Goal: Information Seeking & Learning: Learn about a topic

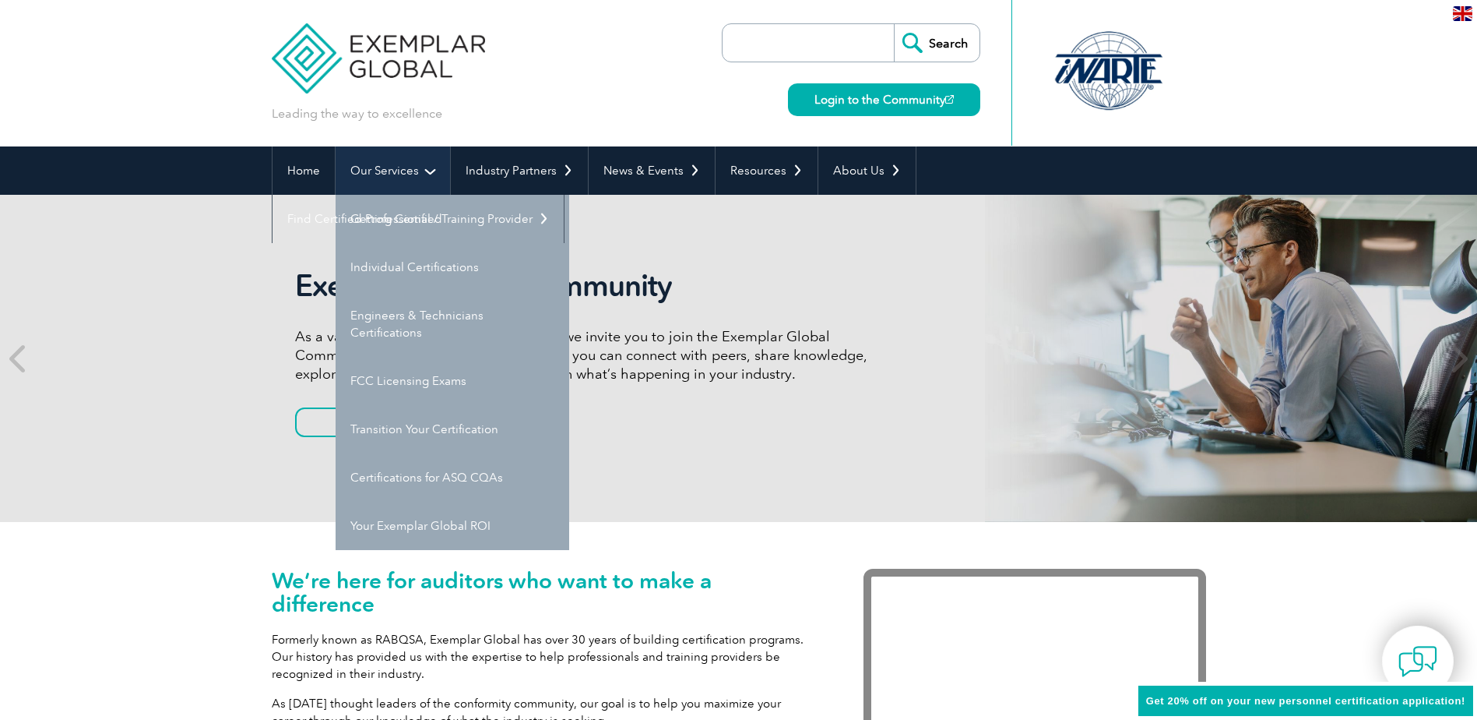
drag, startPoint x: 0, startPoint y: 0, endPoint x: 390, endPoint y: 178, distance: 428.7
click at [390, 178] on link "Our Services" at bounding box center [393, 170] width 114 height 48
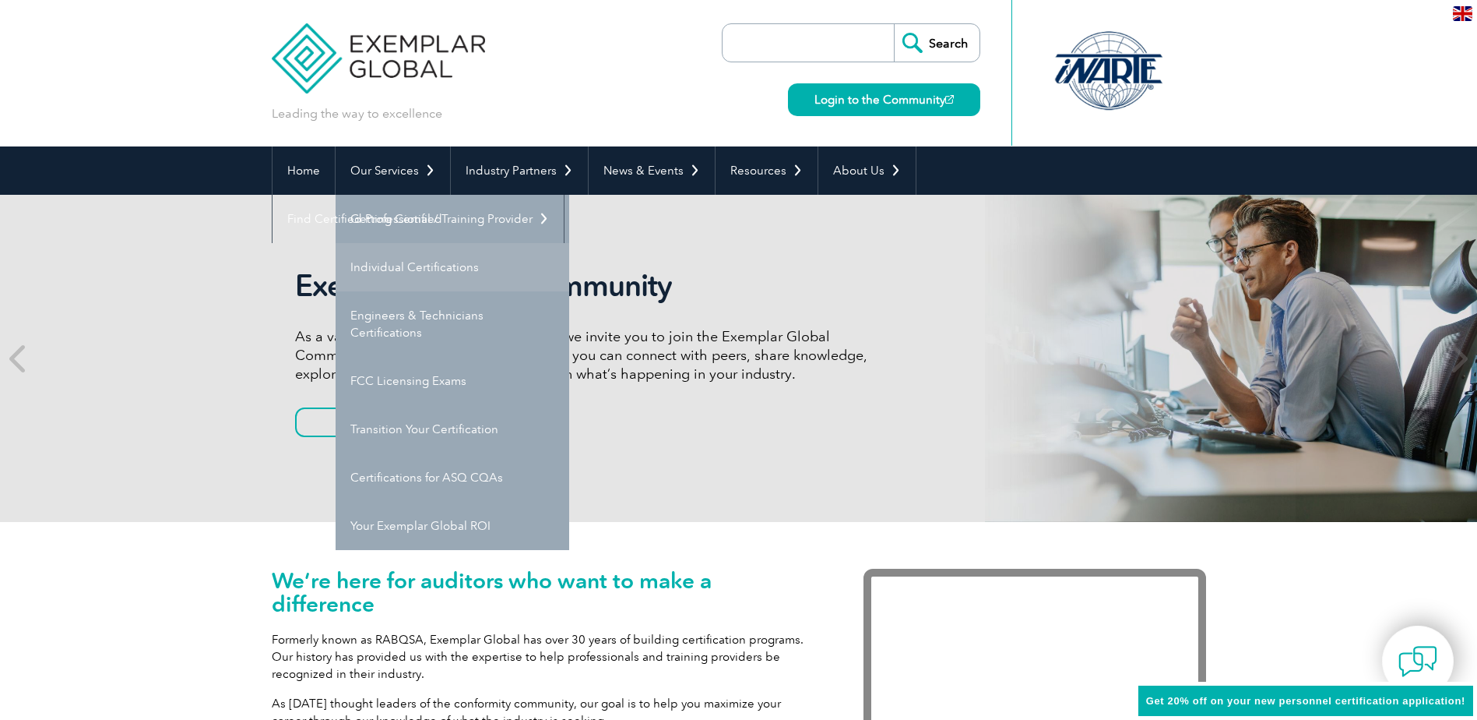
click at [421, 269] on link "Individual Certifications" at bounding box center [453, 267] width 234 height 48
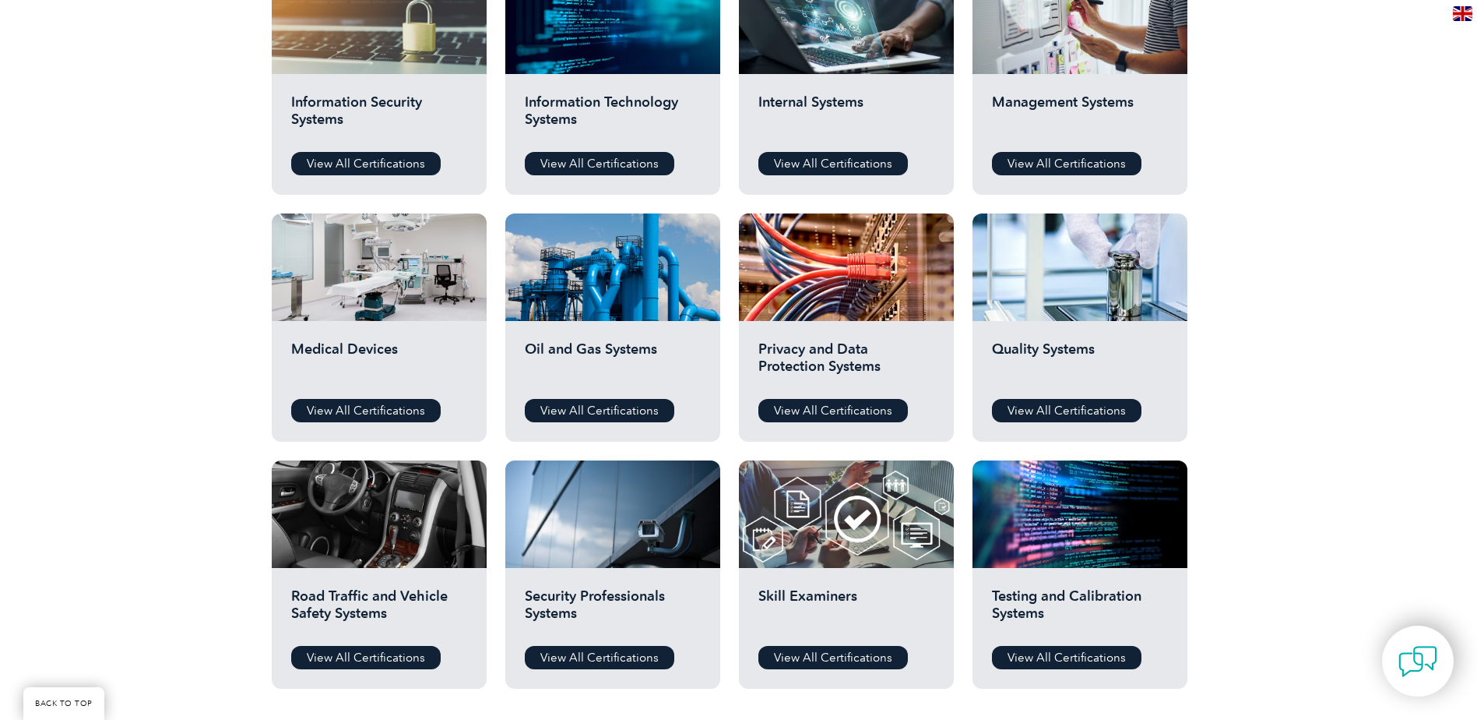
scroll to position [909, 0]
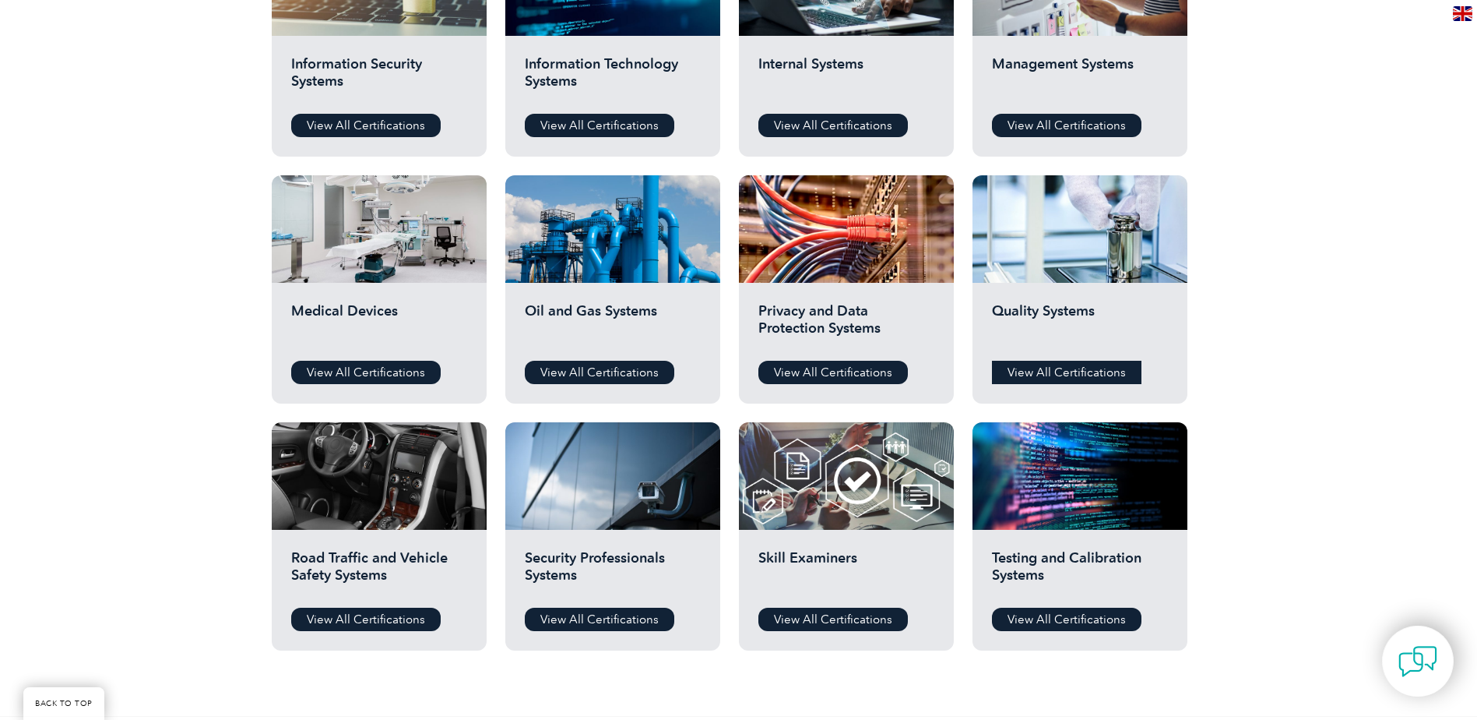
click at [1096, 376] on link "View All Certifications" at bounding box center [1067, 372] width 150 height 23
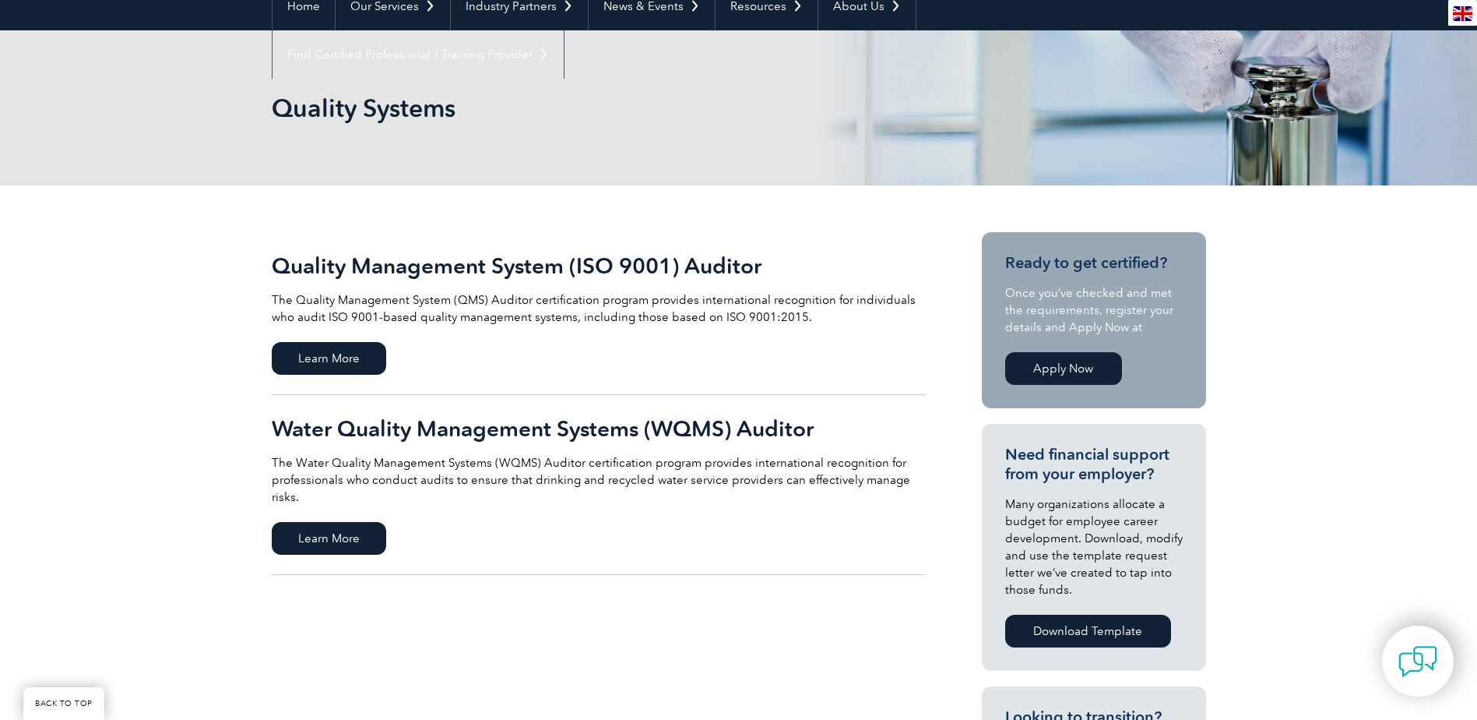
scroll to position [130, 0]
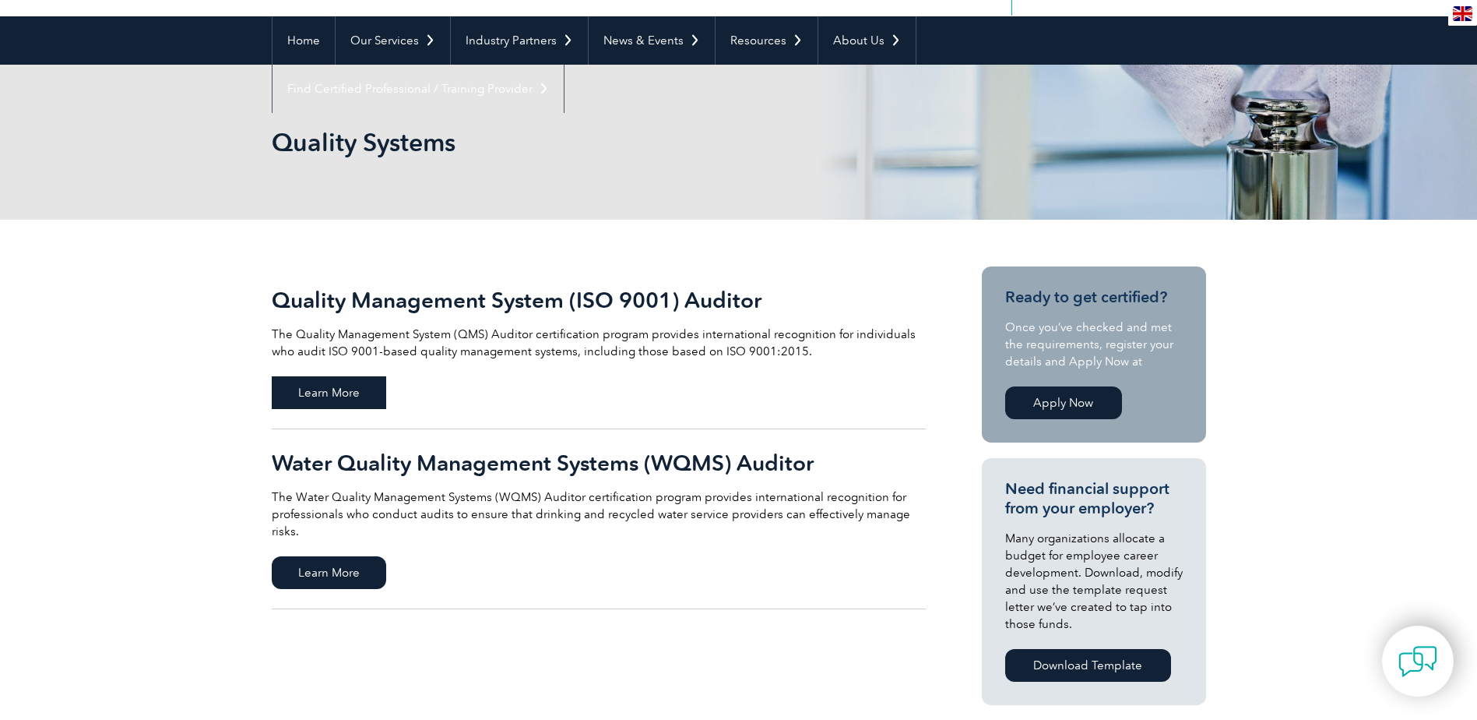
click at [347, 387] on span "Learn More" at bounding box center [329, 392] width 114 height 33
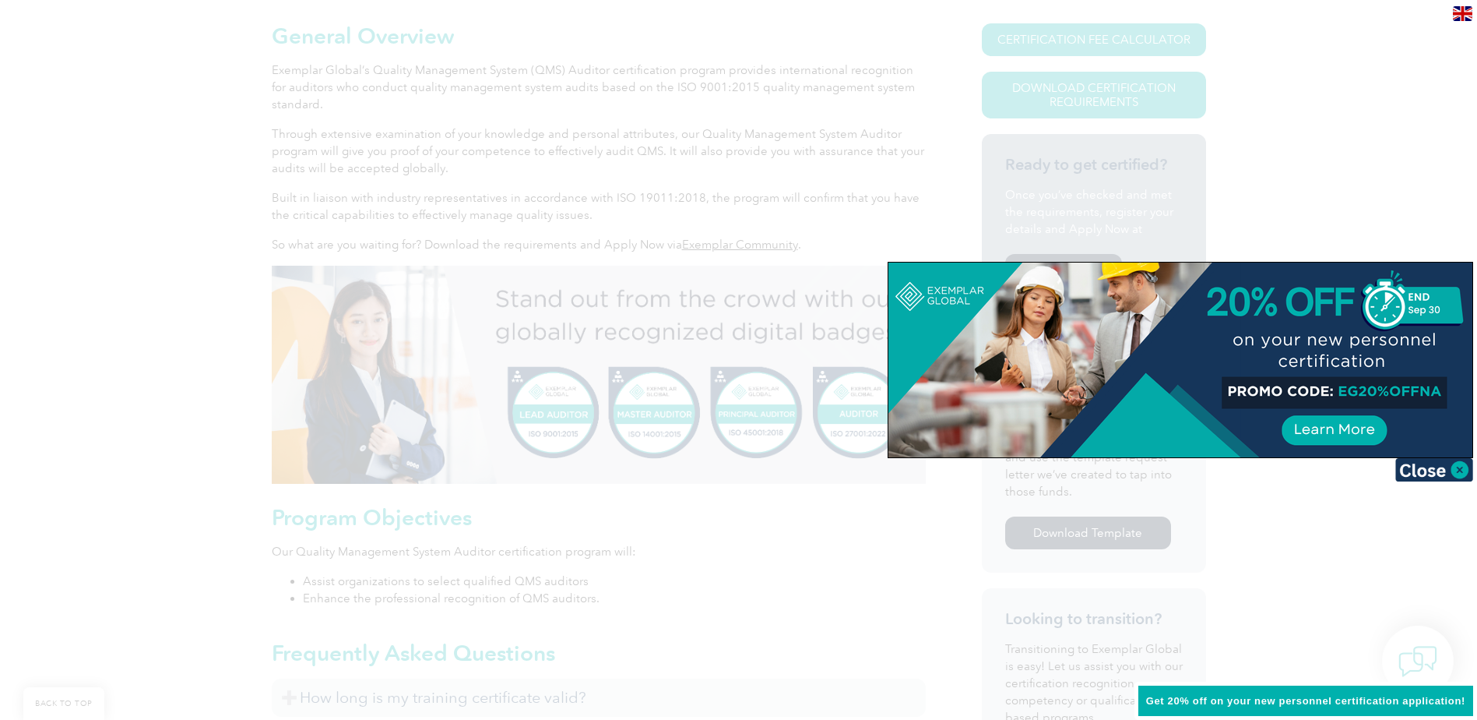
scroll to position [503, 0]
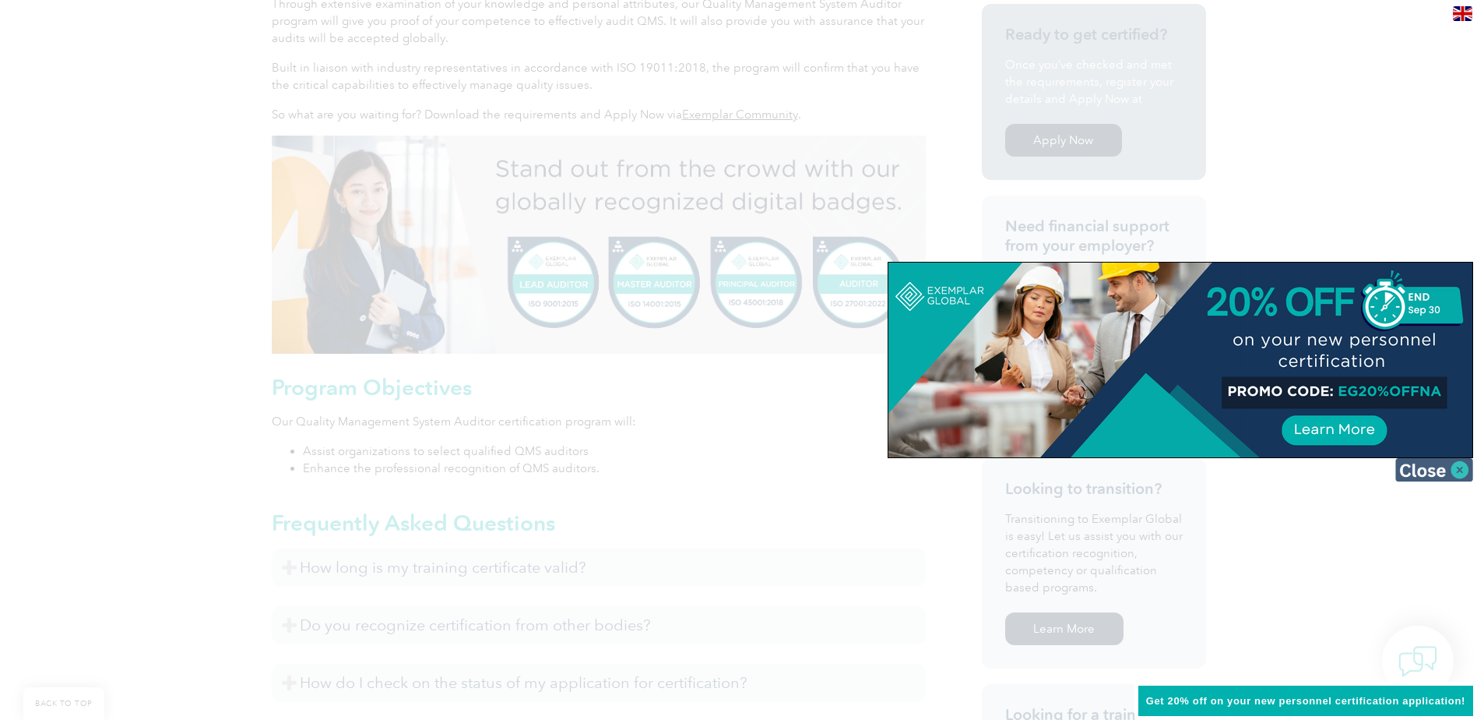
click at [1459, 471] on img at bounding box center [1435, 469] width 78 height 23
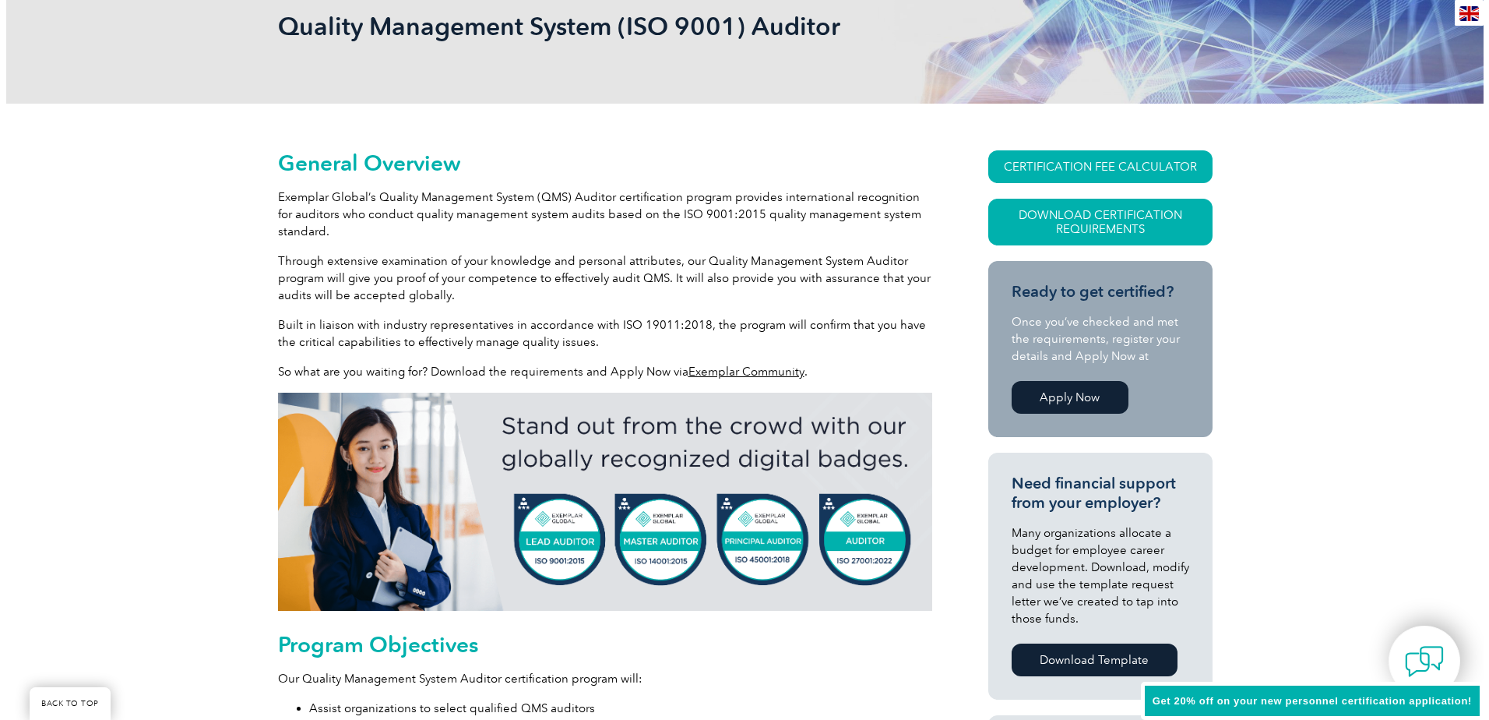
scroll to position [243, 0]
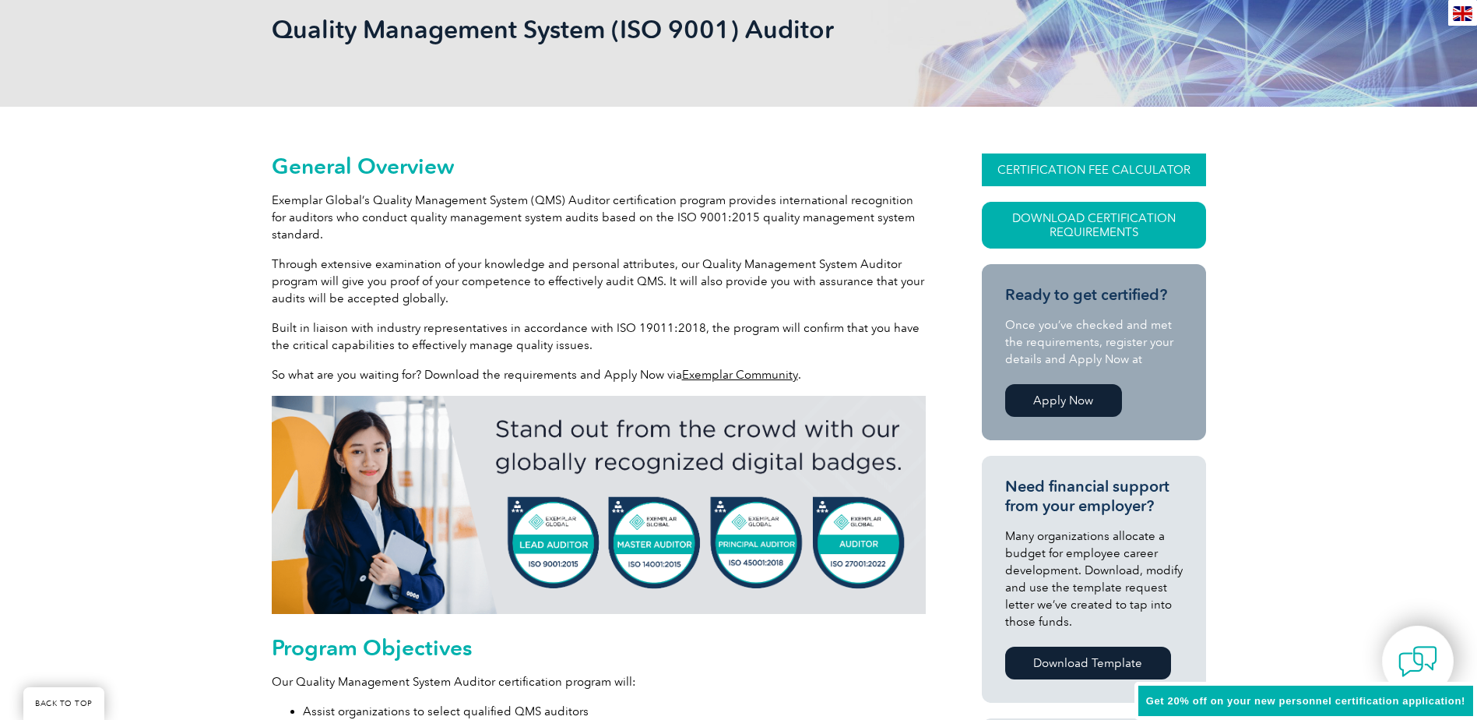
click at [1154, 174] on link "CERTIFICATION FEE CALCULATOR" at bounding box center [1094, 169] width 224 height 33
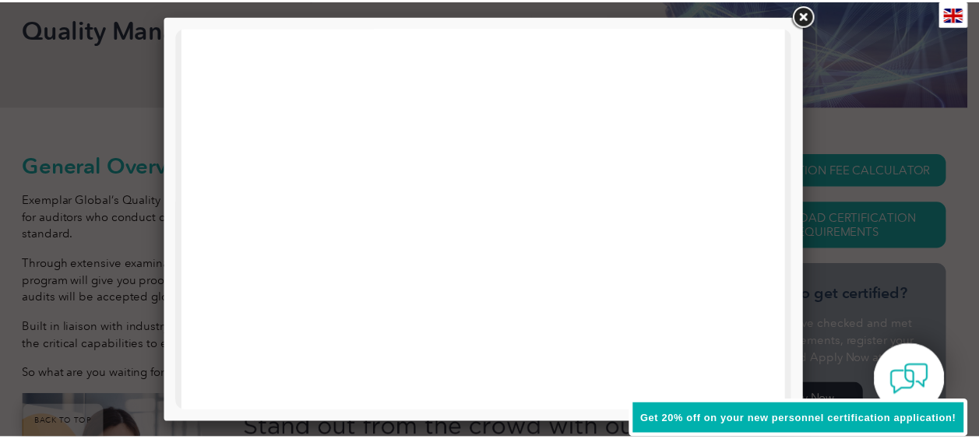
scroll to position [779, 0]
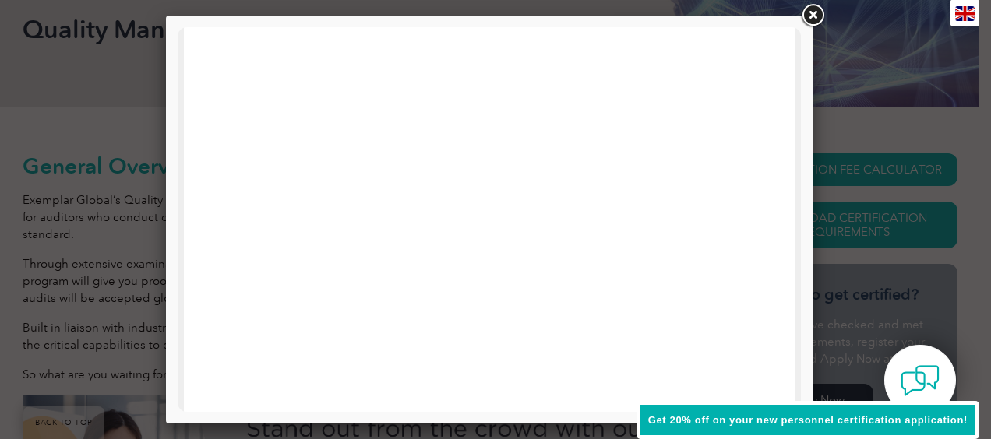
click at [809, 11] on link at bounding box center [812, 16] width 28 height 28
